Goal: Task Accomplishment & Management: Manage account settings

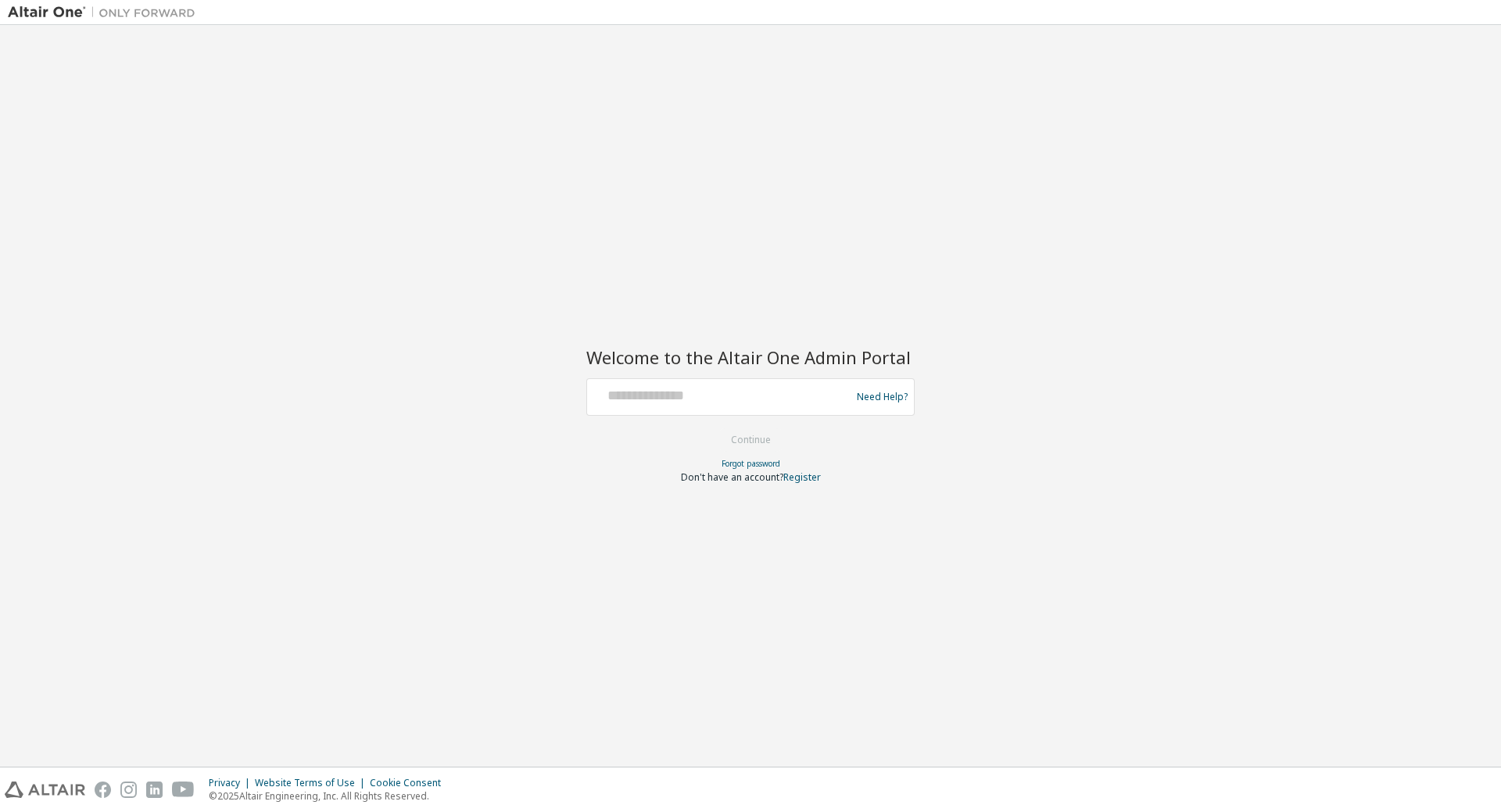
click at [685, 407] on div at bounding box center [721, 396] width 256 height 29
click at [681, 390] on input "text" at bounding box center [721, 393] width 256 height 23
type input "**********"
click at [736, 436] on button "Continue" at bounding box center [750, 440] width 73 height 24
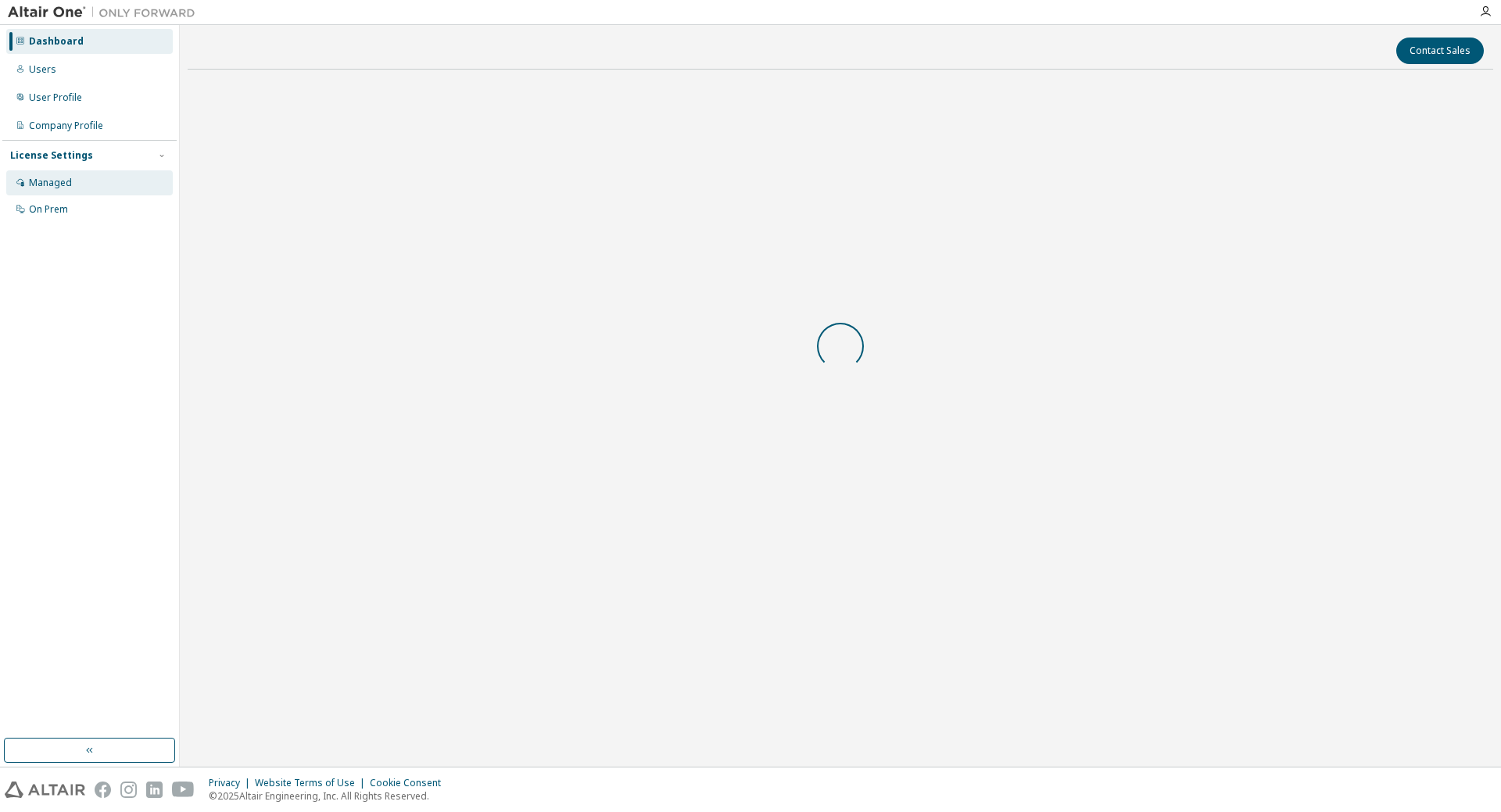
click at [41, 174] on div "Managed" at bounding box center [89, 182] width 166 height 25
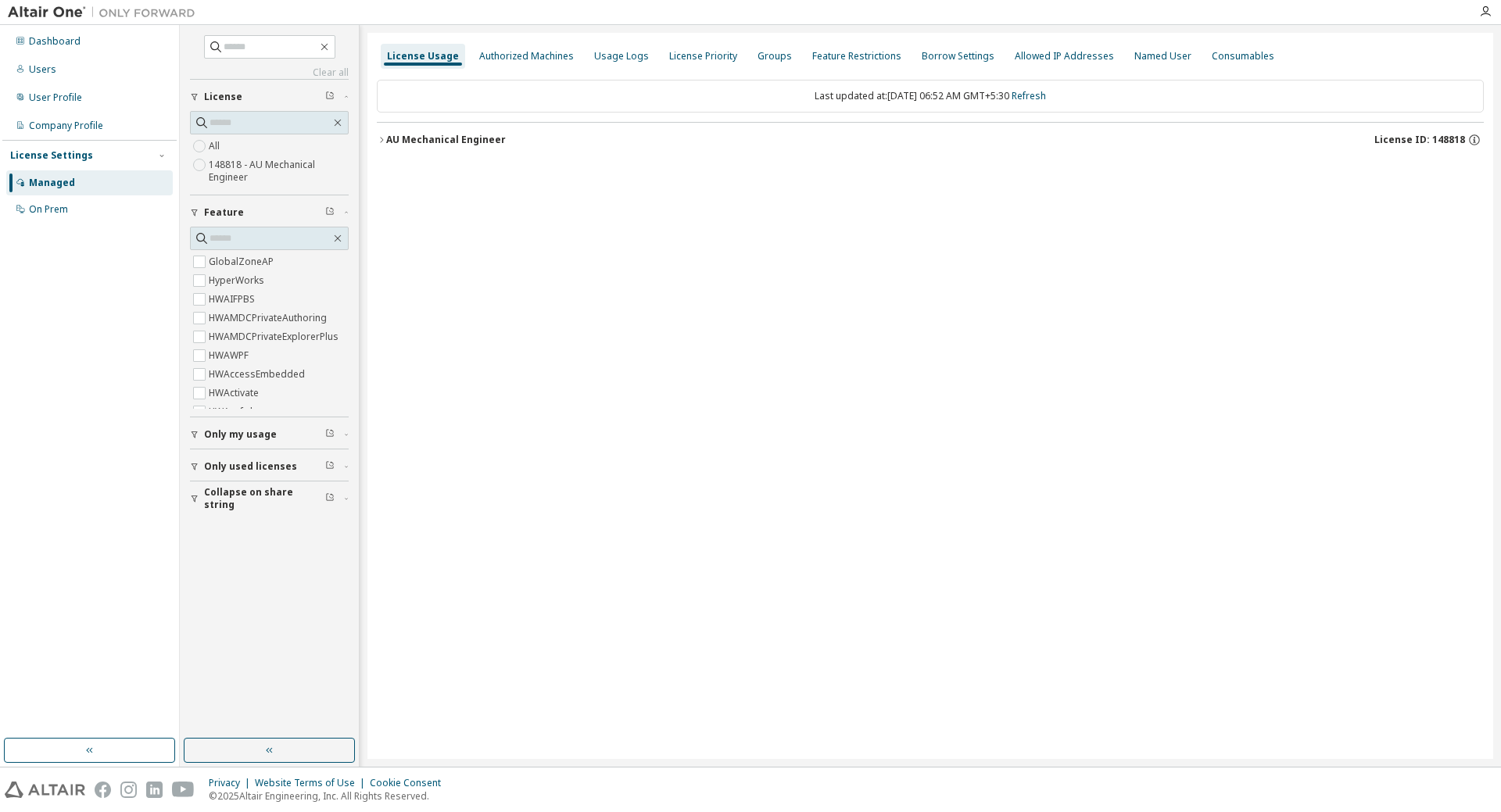
click at [386, 139] on div "AU Mechanical Engineer" at bounding box center [446, 140] width 120 height 12
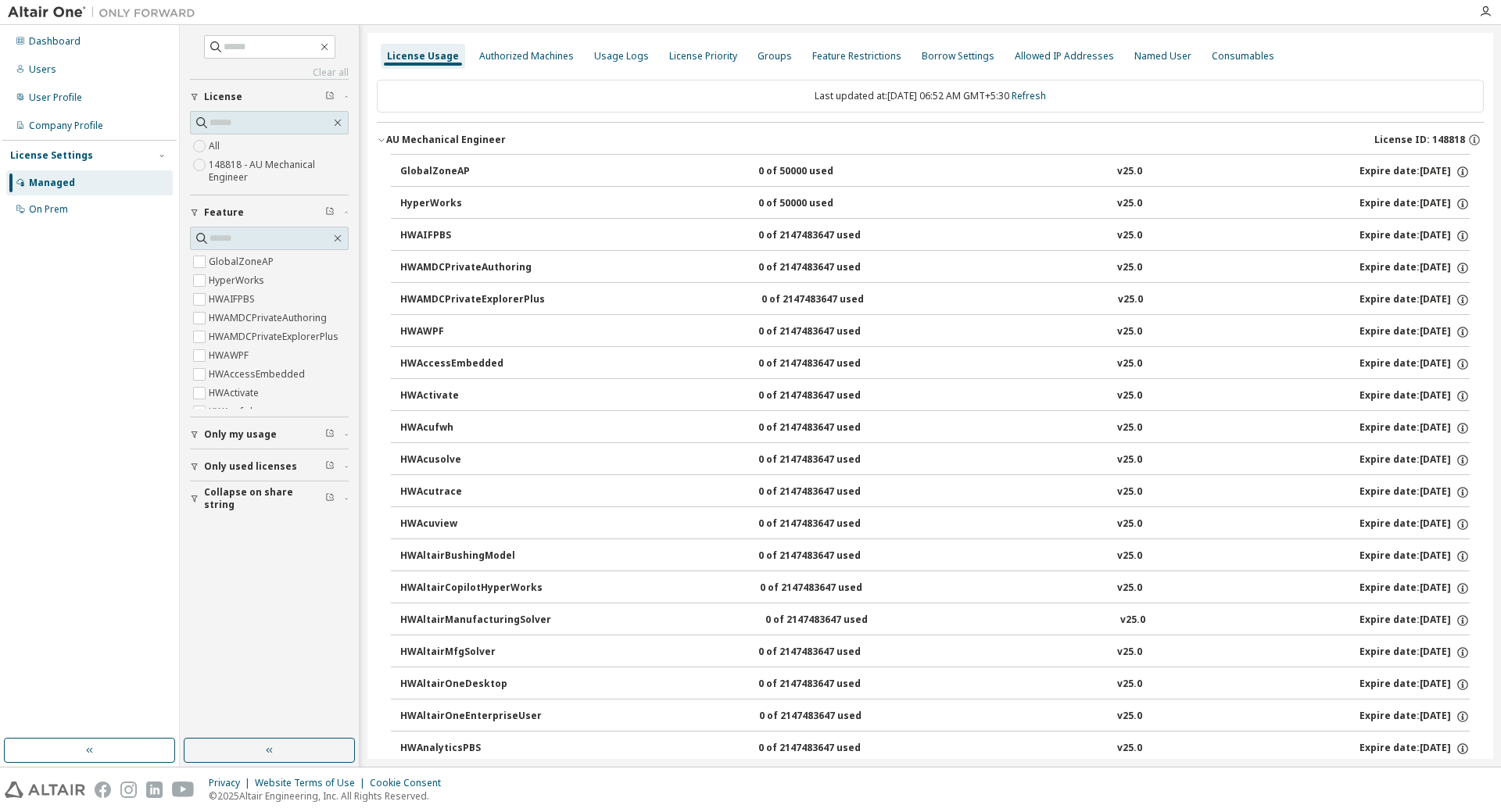
click at [417, 175] on div "GlobalZoneAP" at bounding box center [470, 172] width 141 height 14
click at [237, 432] on span "Only my usage" at bounding box center [240, 434] width 73 height 12
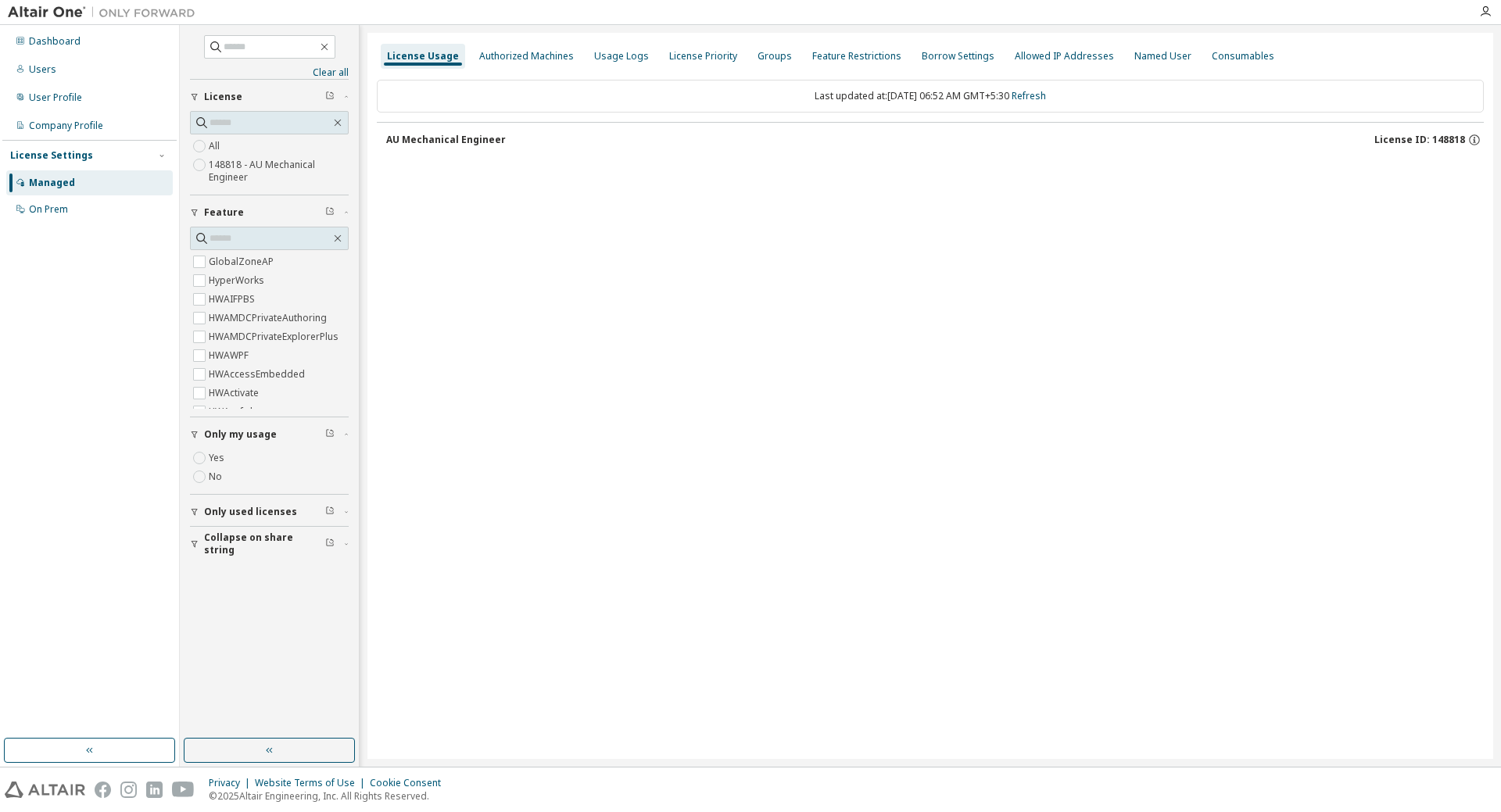
click at [230, 509] on span "Only used licenses" at bounding box center [251, 511] width 93 height 12
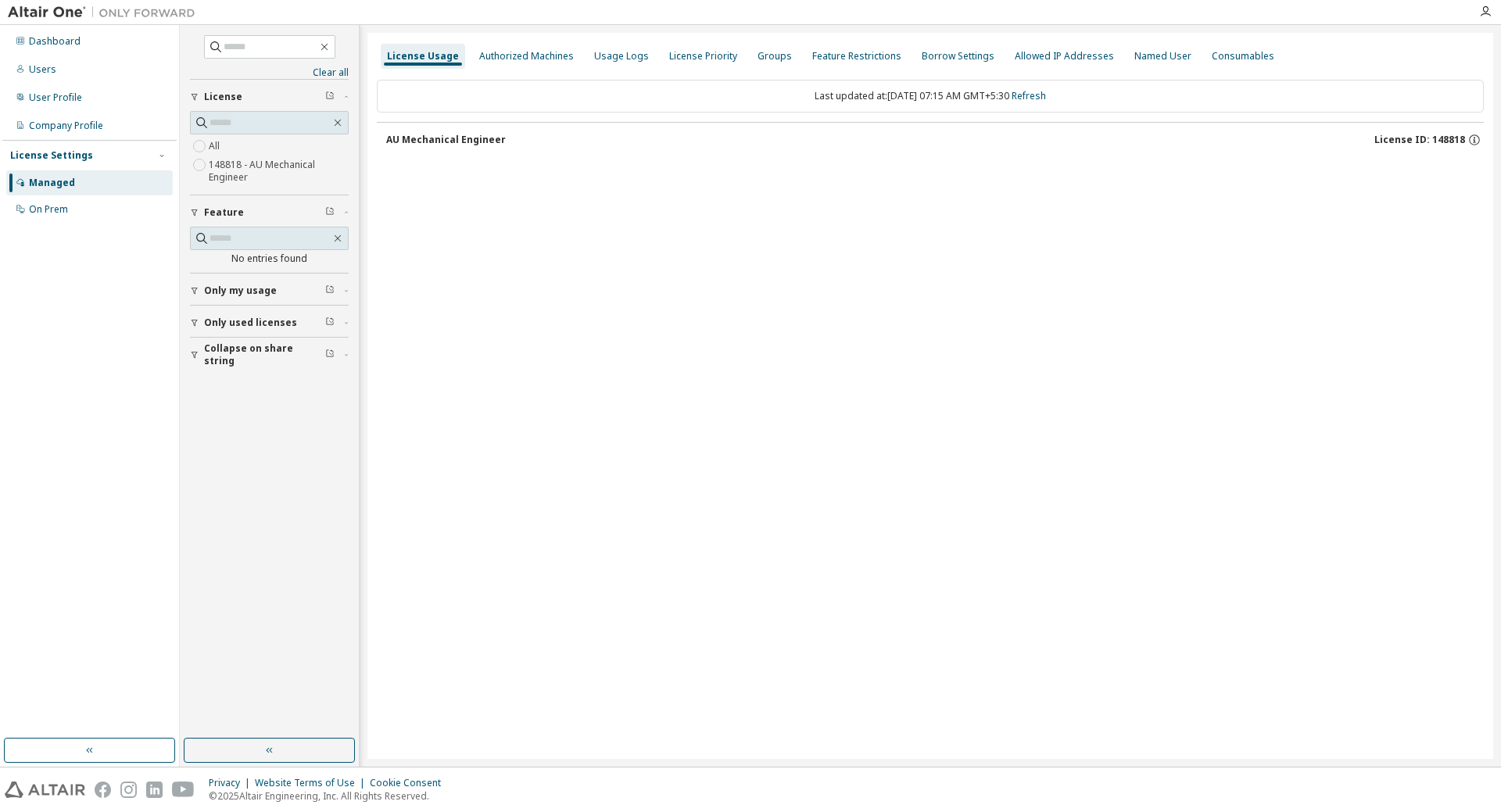
click at [459, 135] on div "AU Mechanical Engineer" at bounding box center [446, 140] width 120 height 12
click at [237, 285] on span "Only my usage" at bounding box center [240, 291] width 73 height 12
click at [228, 373] on span "Only used licenses" at bounding box center [251, 368] width 93 height 12
click at [223, 439] on span "Collapse on share string" at bounding box center [265, 445] width 122 height 25
click at [386, 140] on icon "button" at bounding box center [382, 140] width 10 height 9
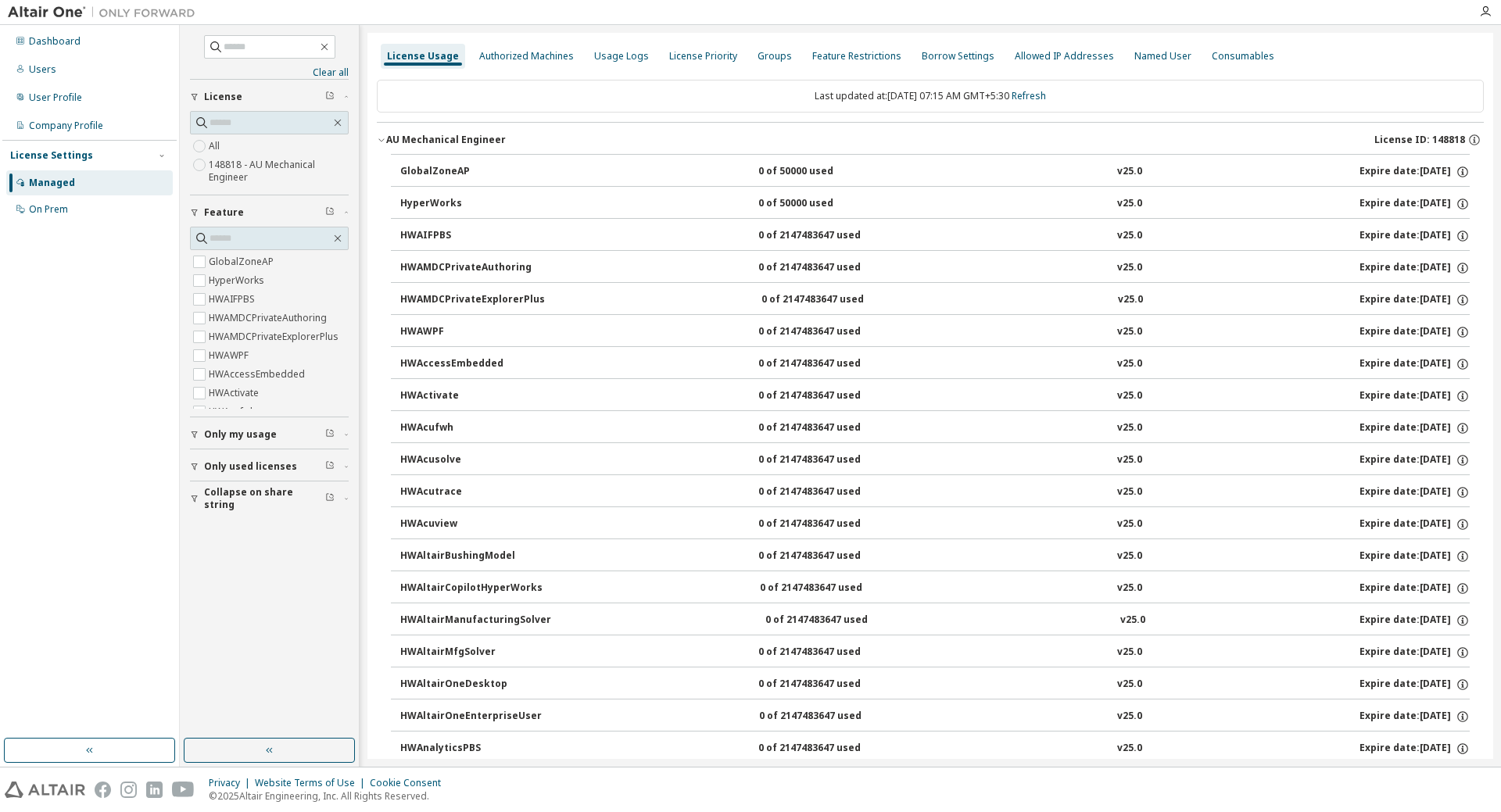
click at [772, 172] on div "0 of 50000 used" at bounding box center [828, 172] width 141 height 14
click at [1455, 175] on icon "button" at bounding box center [1462, 172] width 14 height 14
click at [527, 58] on div "Authorized Machines" at bounding box center [526, 56] width 95 height 12
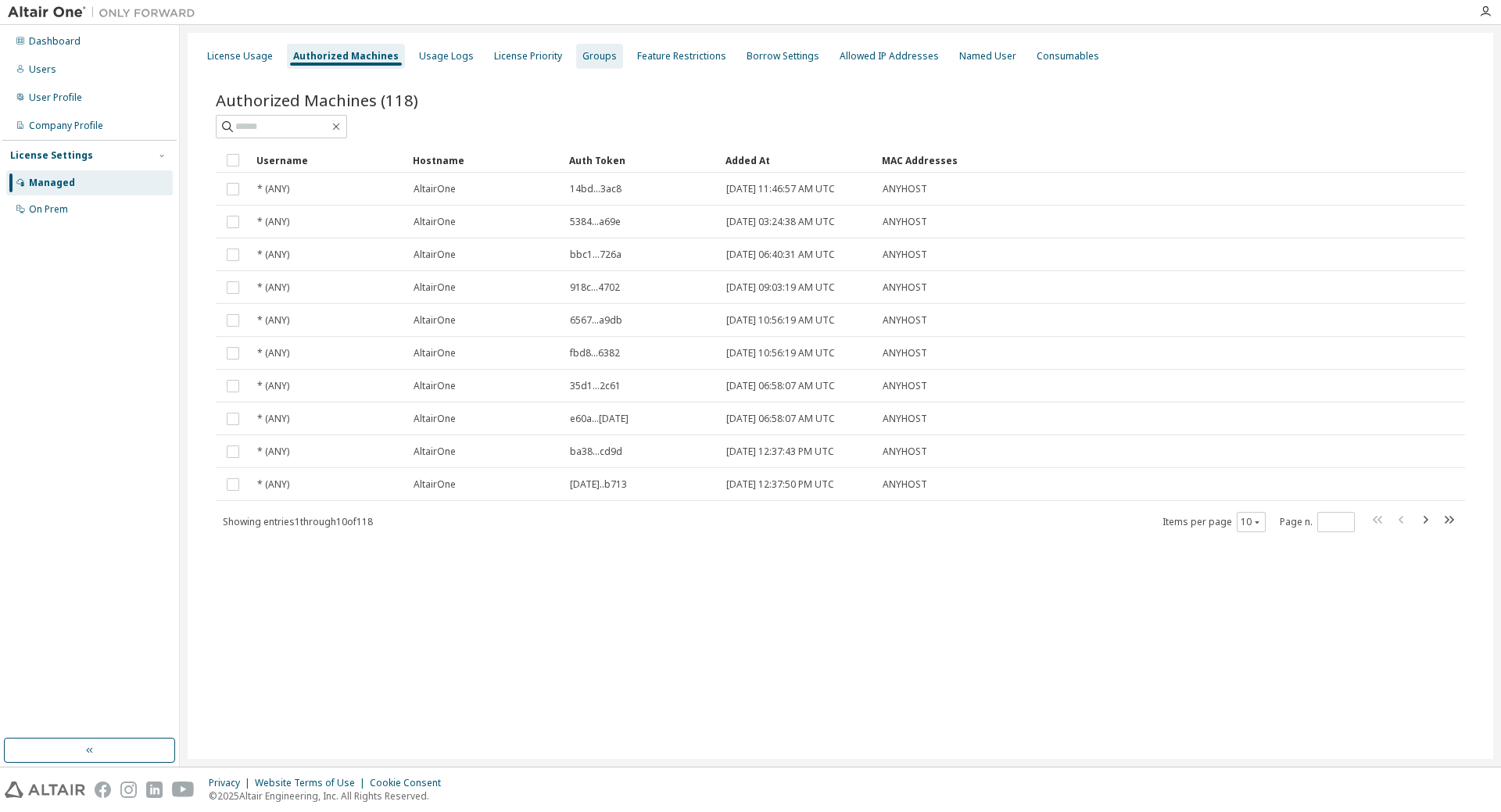
click at [589, 55] on div "Groups" at bounding box center [599, 56] width 34 height 12
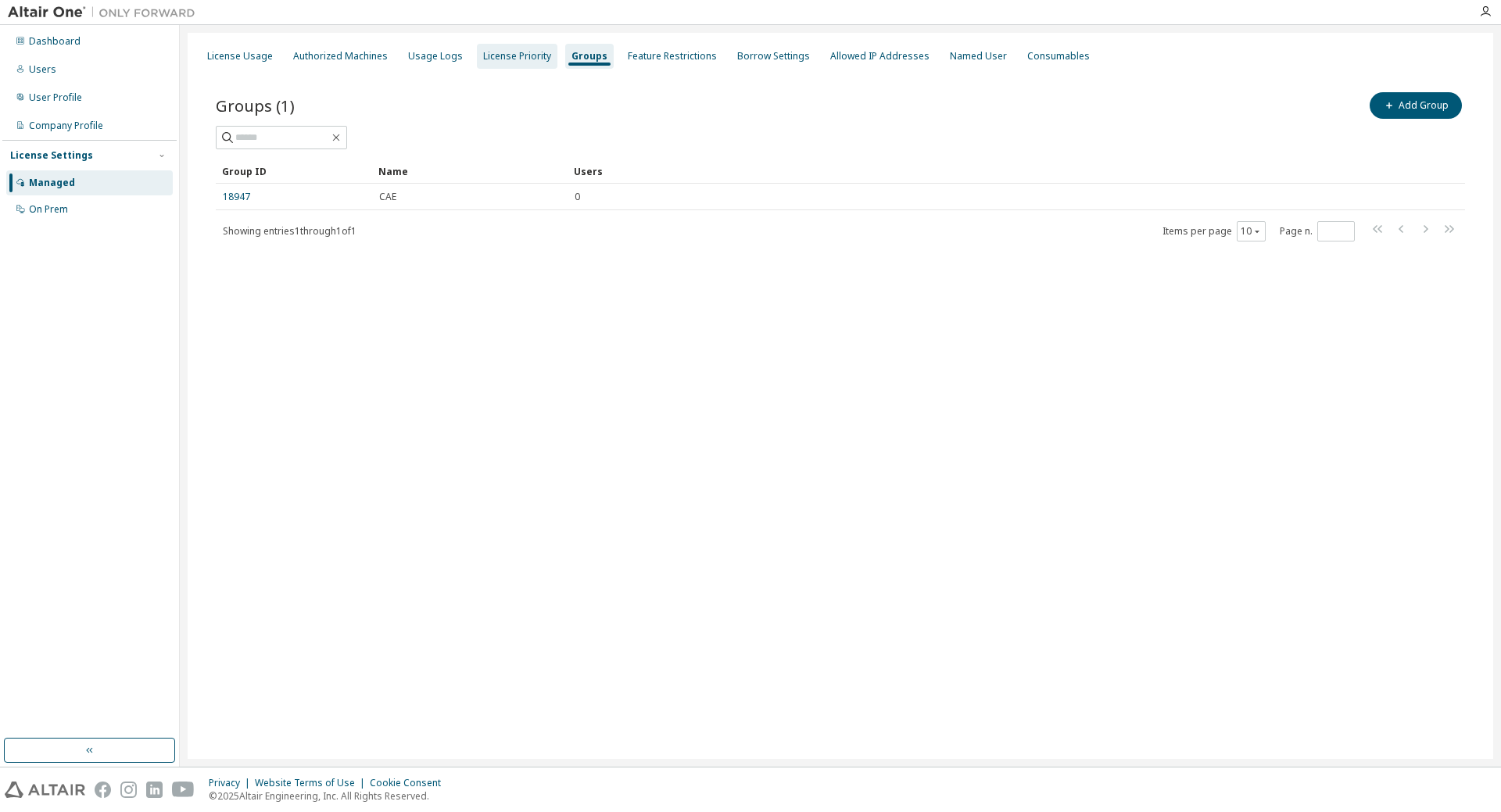
click at [508, 55] on div "License Priority" at bounding box center [518, 56] width 68 height 12
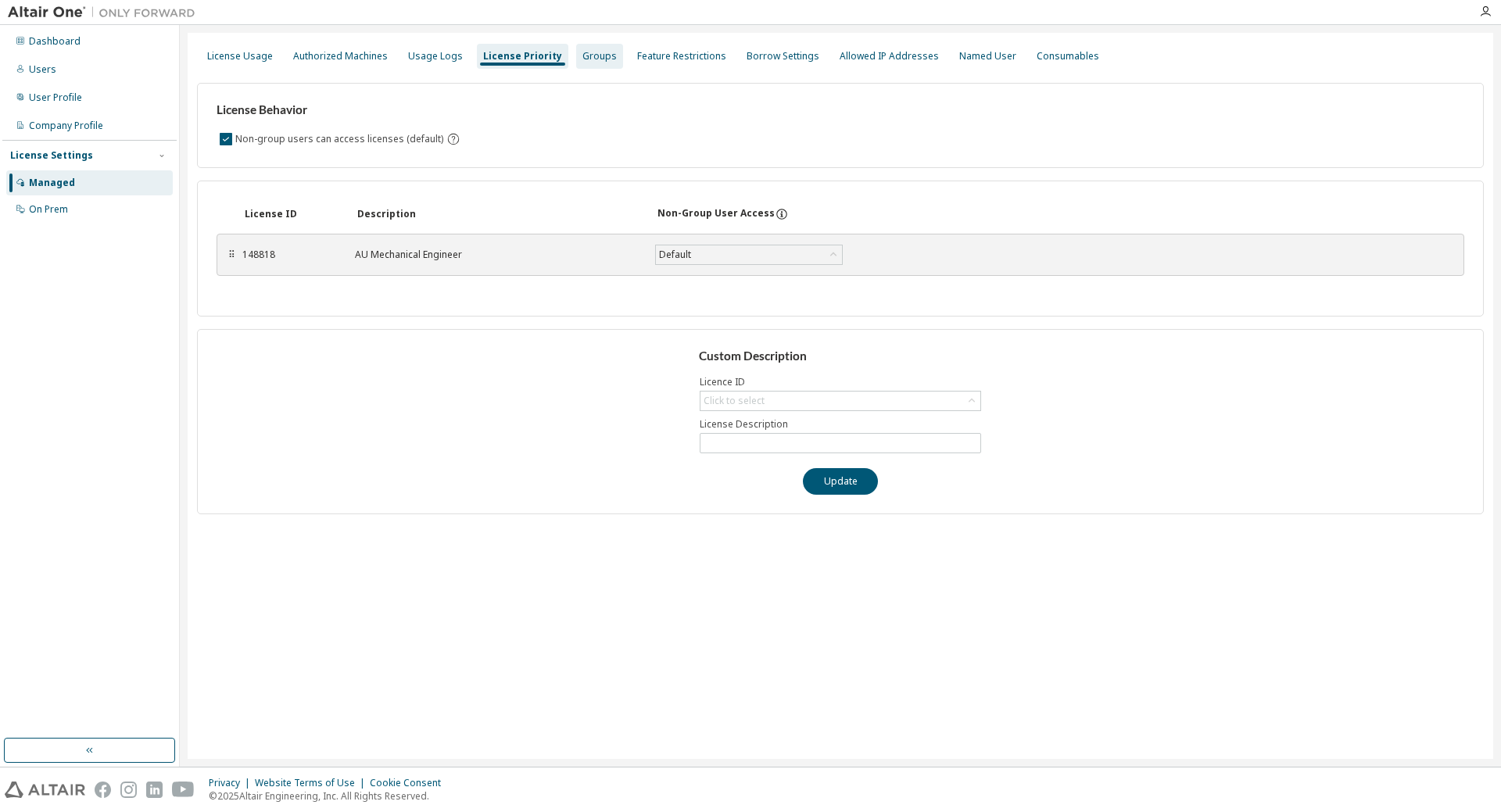
click at [582, 54] on div "Groups" at bounding box center [599, 56] width 34 height 12
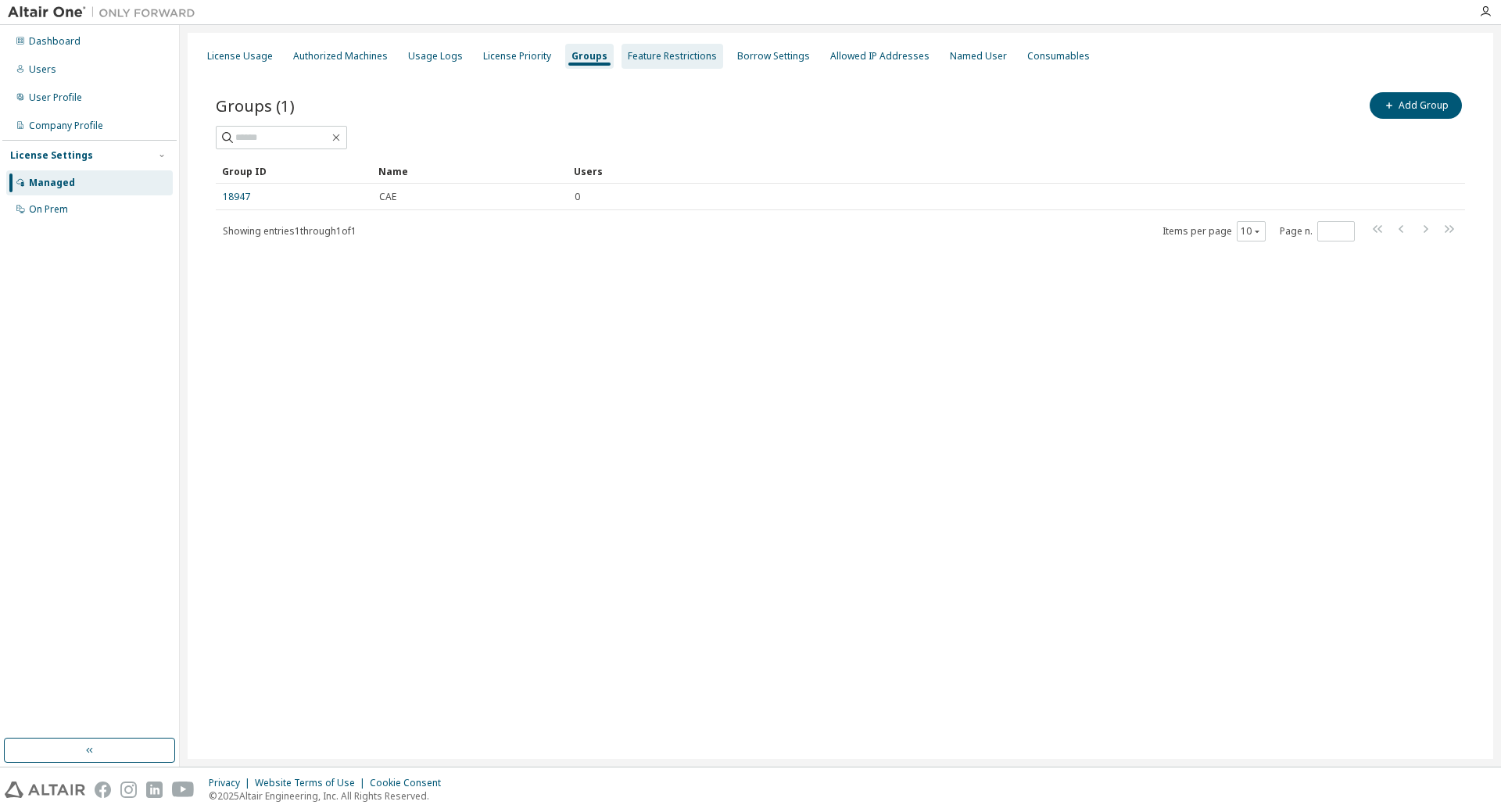
click at [647, 54] on div "Feature Restrictions" at bounding box center [673, 56] width 89 height 12
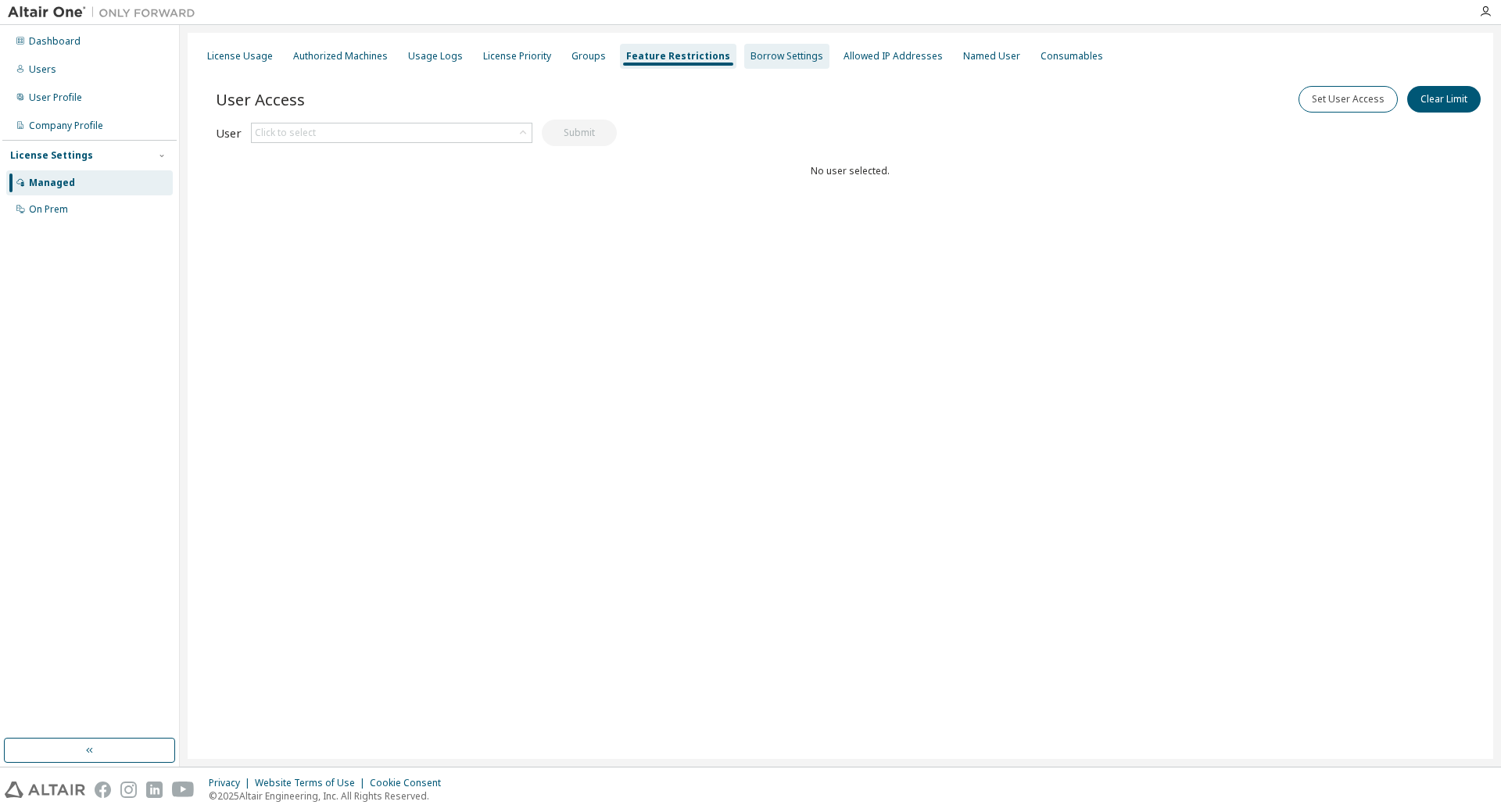
click at [772, 54] on div "Borrow Settings" at bounding box center [787, 56] width 73 height 12
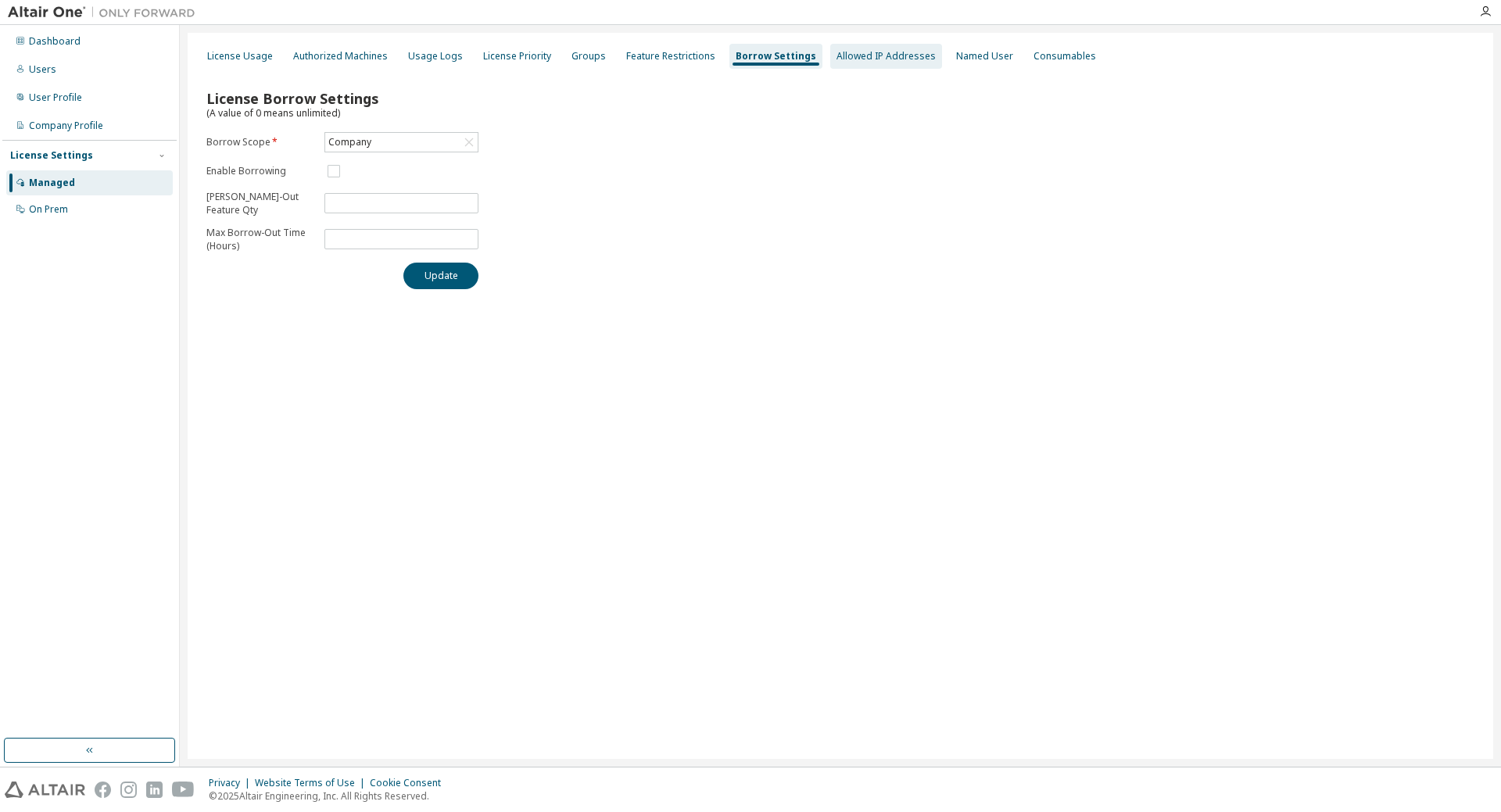
click at [863, 60] on div "Allowed IP Addresses" at bounding box center [885, 56] width 100 height 12
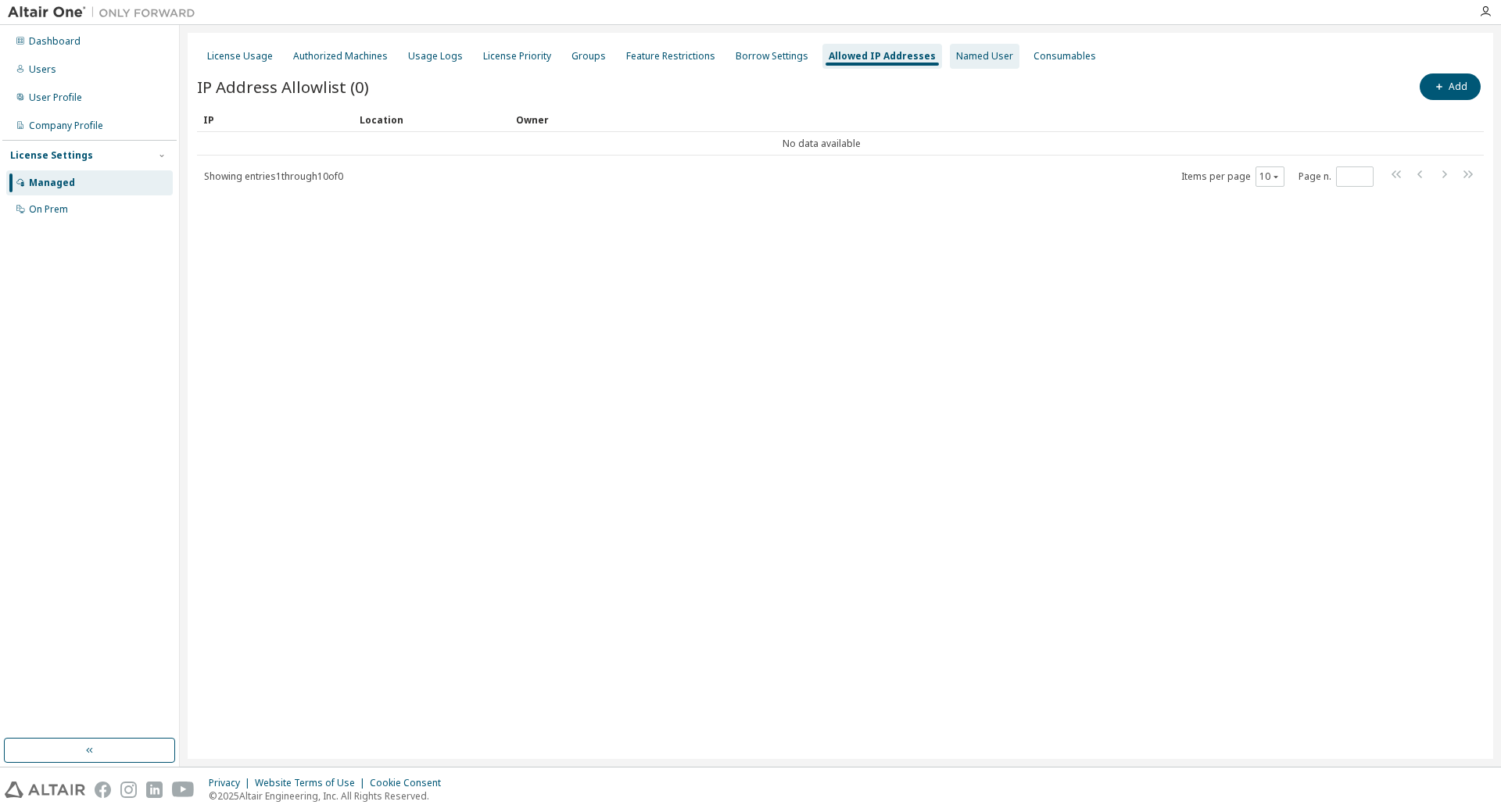
click at [956, 51] on div "Named User" at bounding box center [984, 56] width 57 height 12
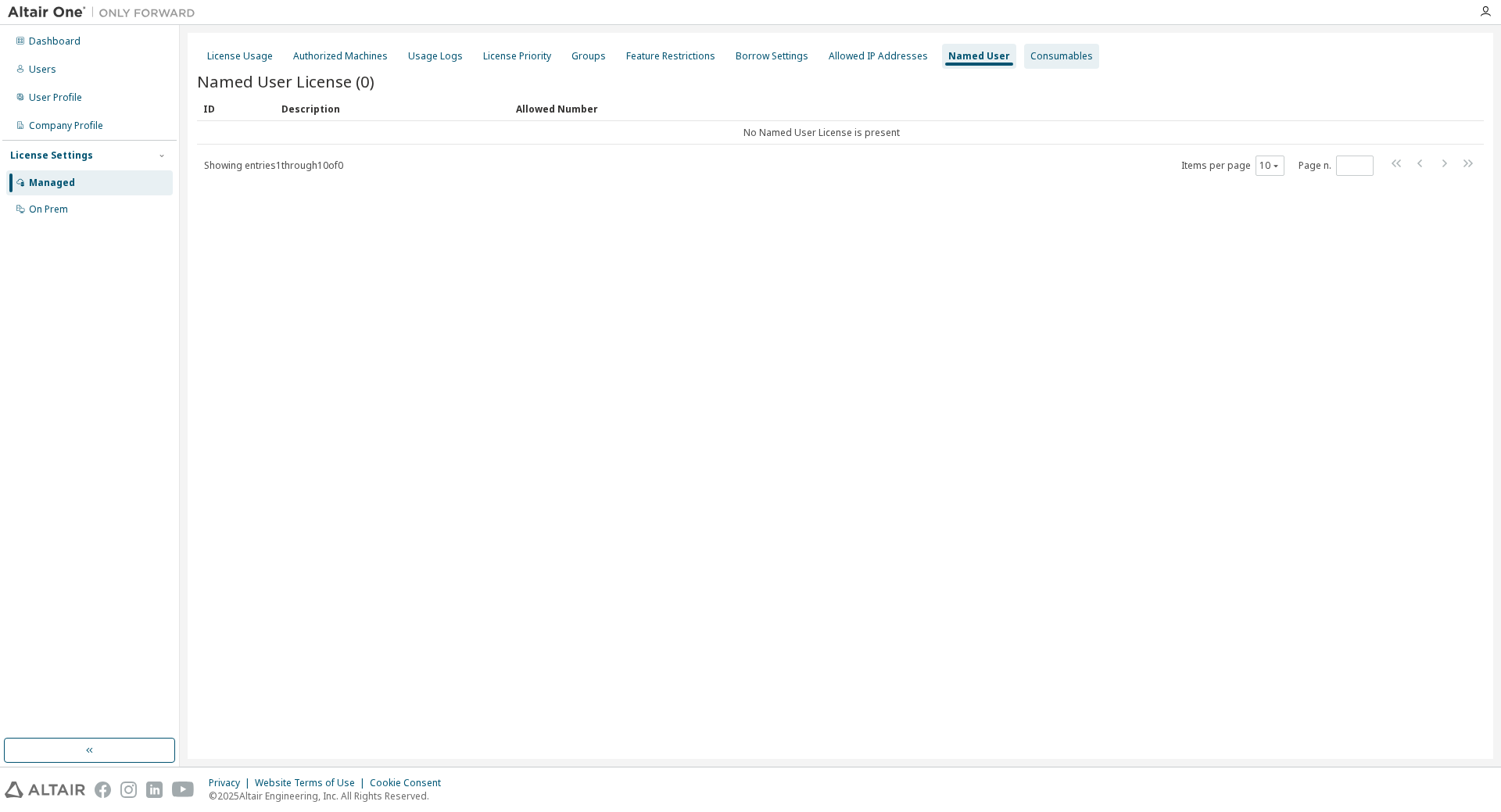
click at [1031, 50] on div "Consumables" at bounding box center [1062, 56] width 63 height 12
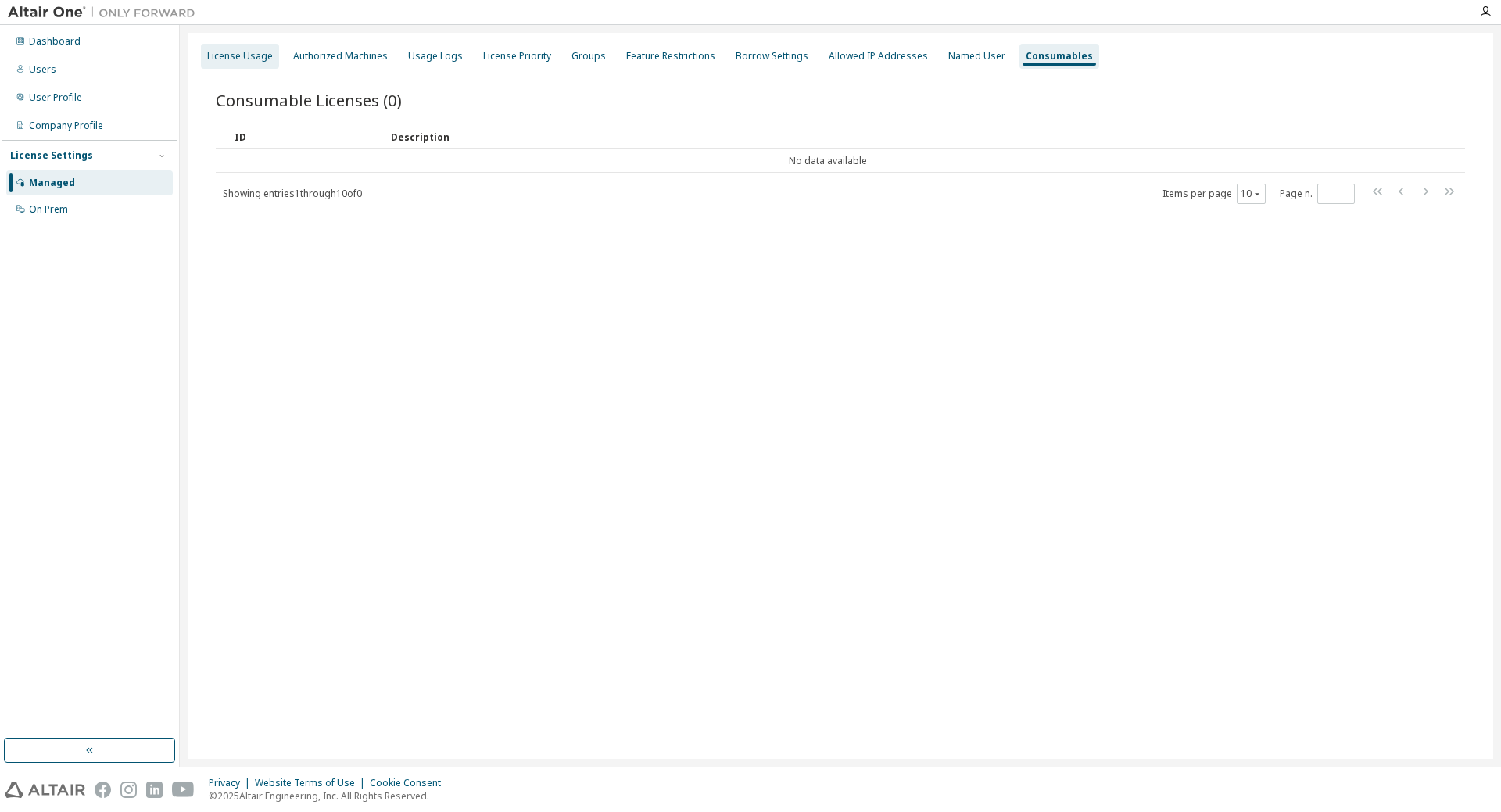
click at [239, 51] on div "License Usage" at bounding box center [239, 56] width 66 height 12
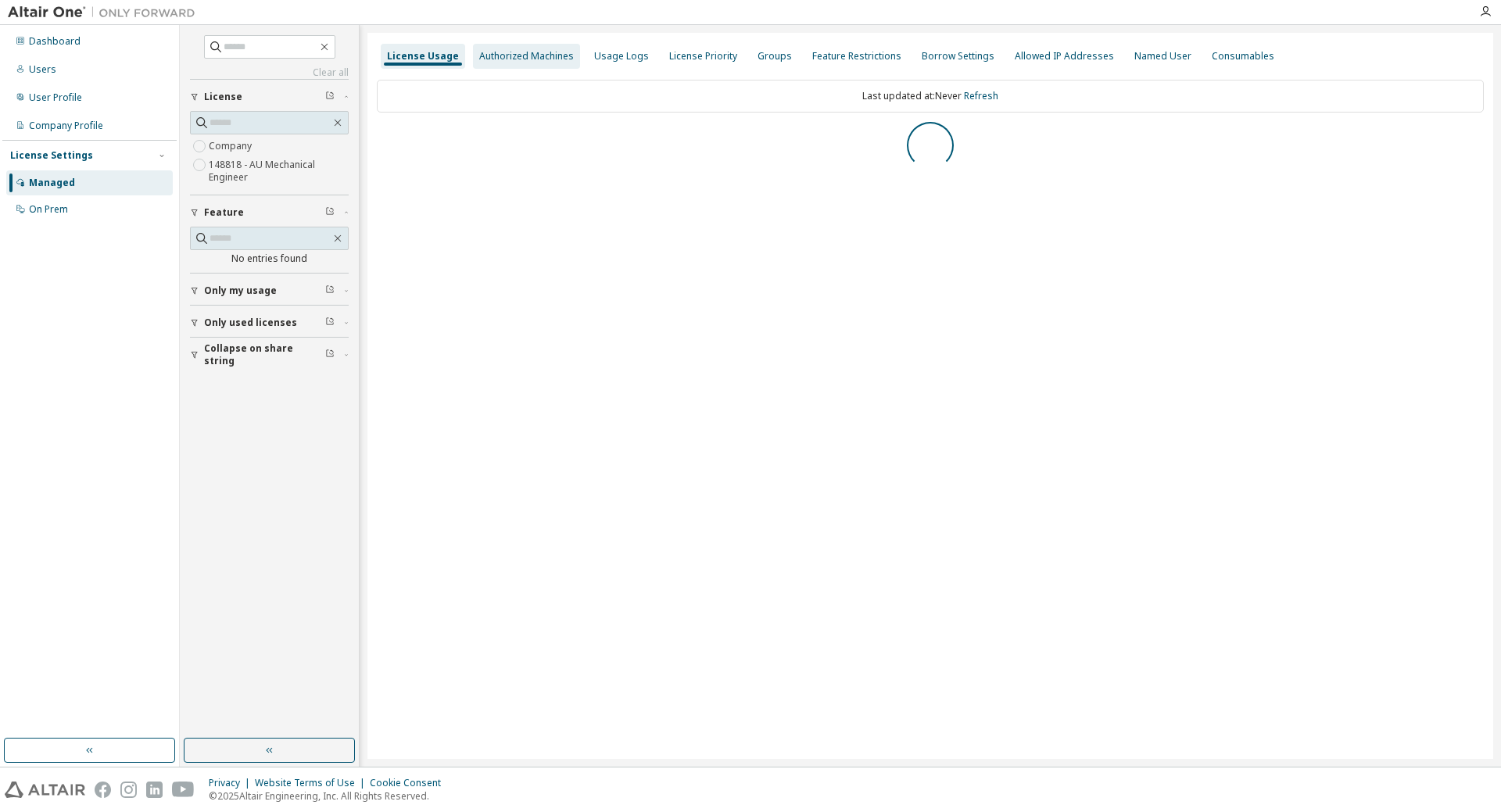
click at [514, 53] on div "Authorized Machines" at bounding box center [526, 56] width 95 height 12
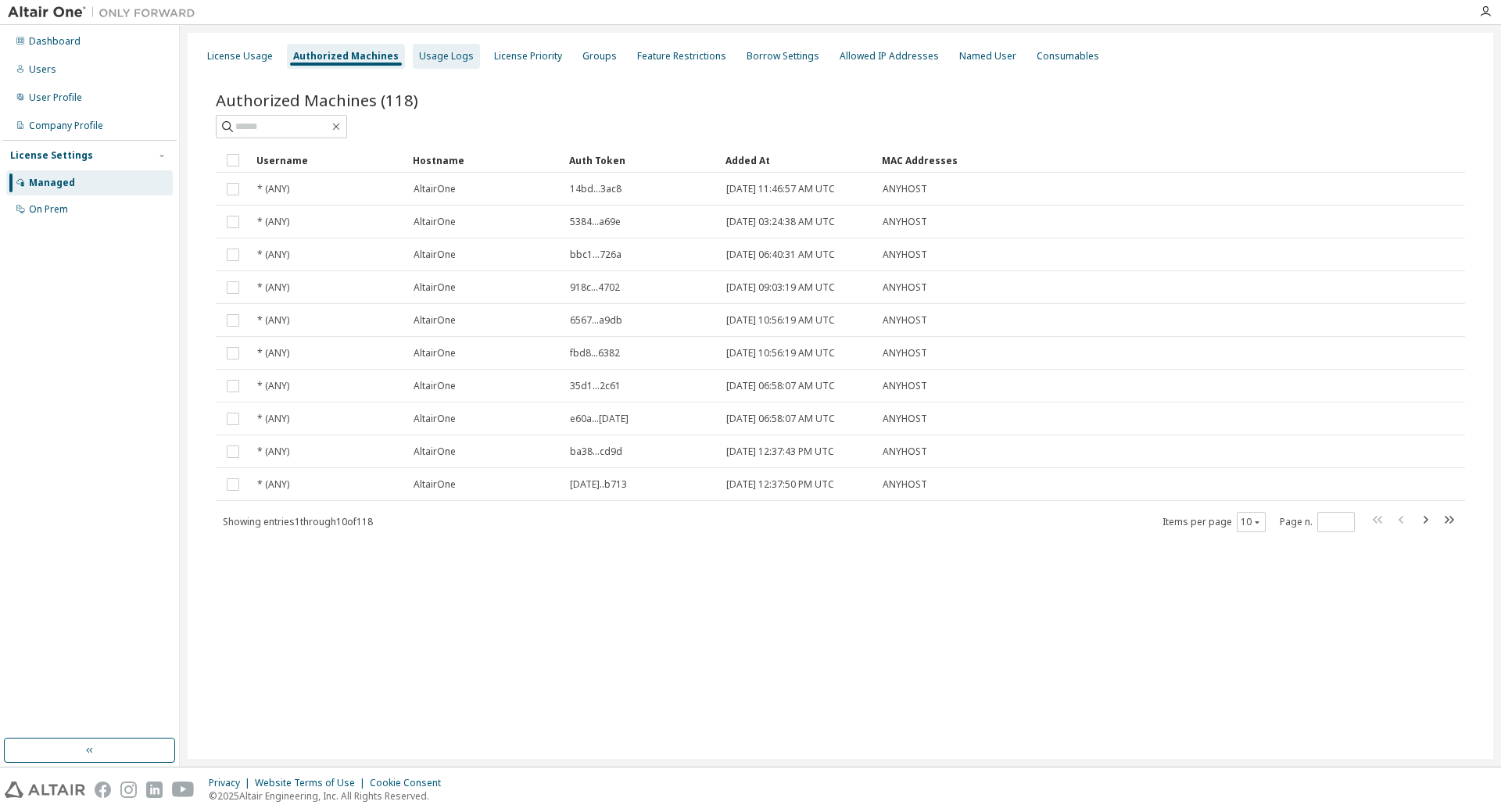
click at [426, 61] on div "Usage Logs" at bounding box center [446, 56] width 55 height 12
